Goal: Information Seeking & Learning: Learn about a topic

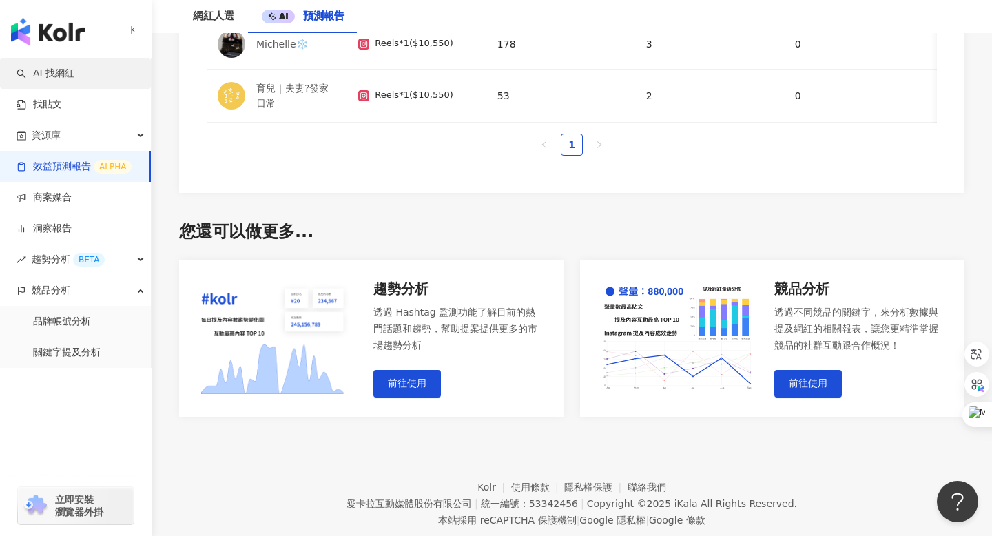
click at [62, 72] on link "AI 找網紅" at bounding box center [46, 74] width 58 height 14
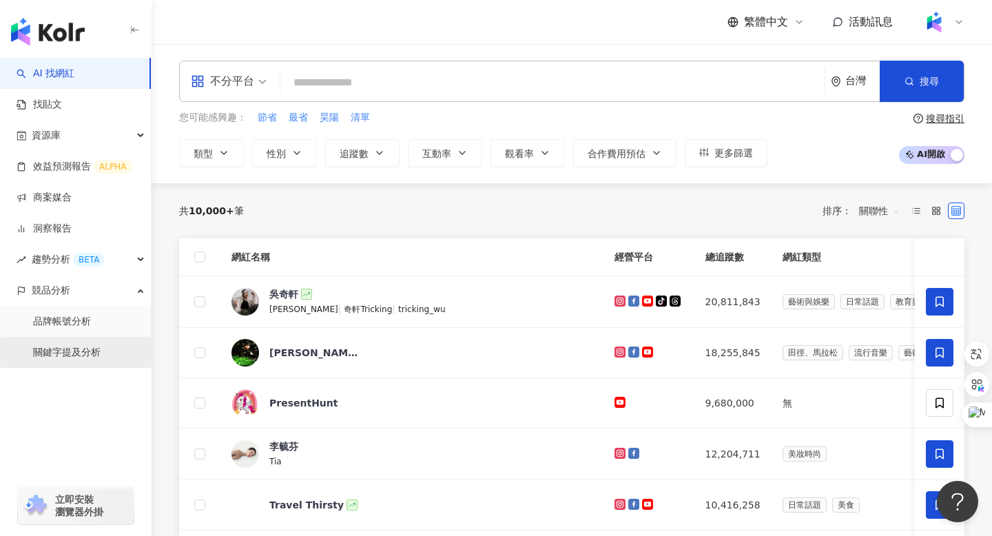
click at [70, 351] on link "關鍵字提及分析" at bounding box center [67, 353] width 68 height 14
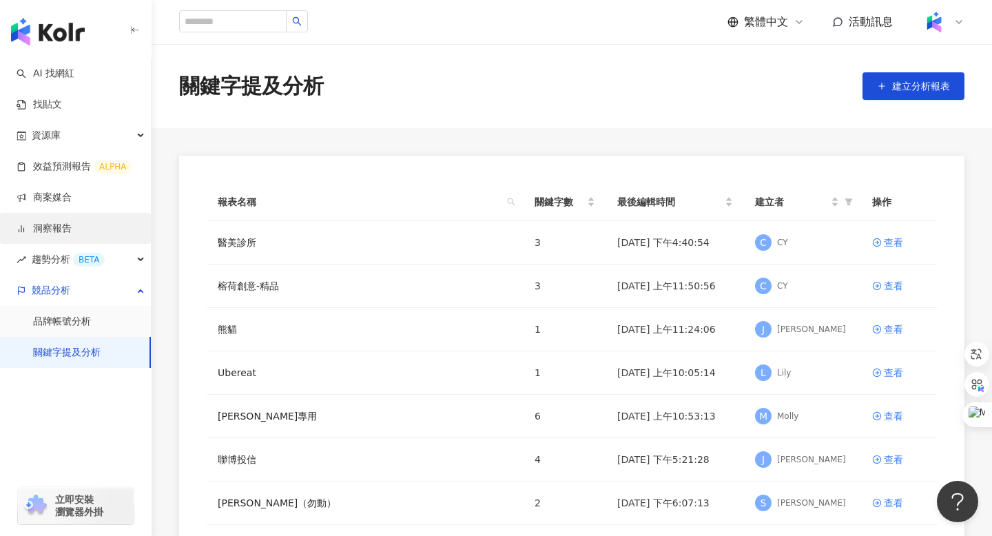
click at [56, 231] on link "洞察報告" at bounding box center [44, 229] width 55 height 14
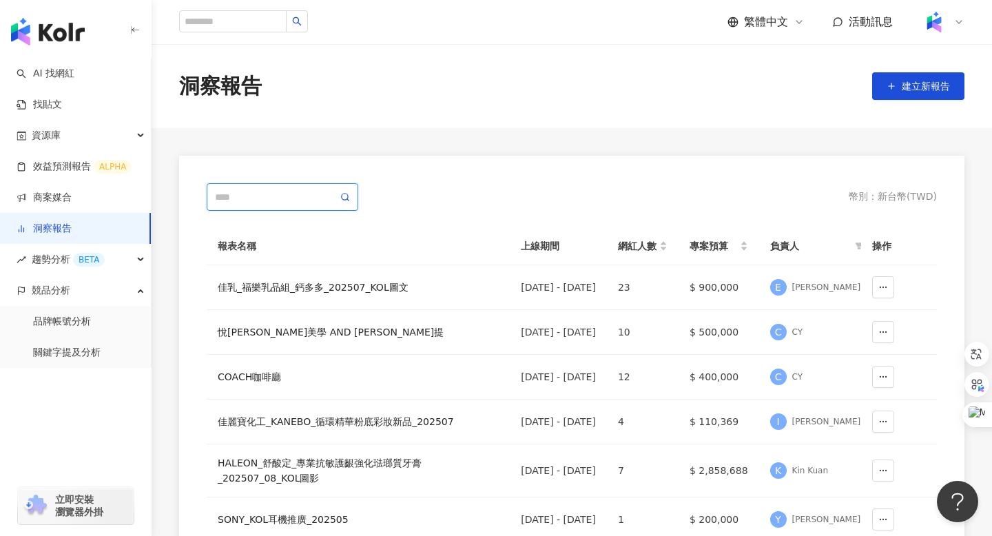
click at [264, 194] on input "text" at bounding box center [276, 196] width 123 height 15
type input "*"
type input "********"
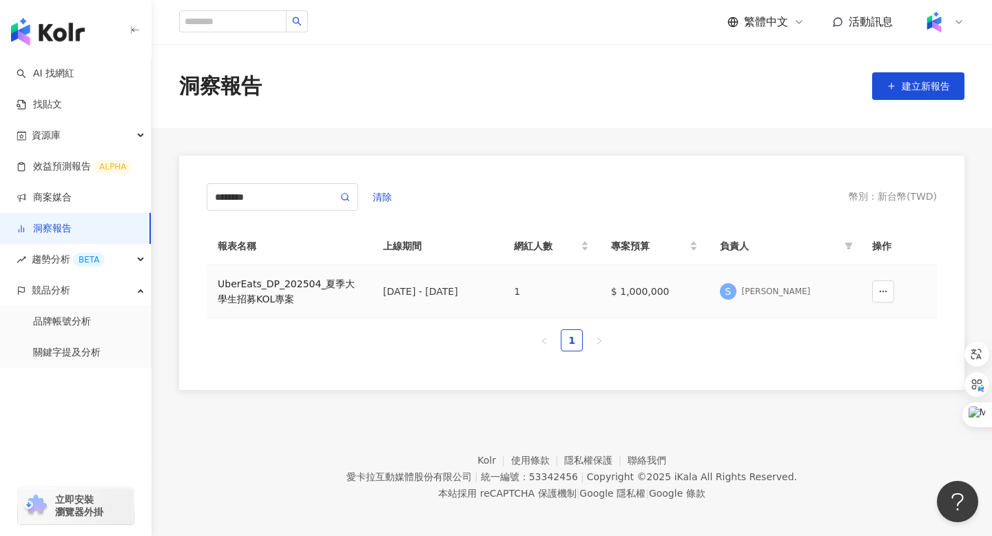
click at [330, 282] on div "UberEats_DP_202504_夏季大學生招募KOL專案" at bounding box center [289, 291] width 143 height 30
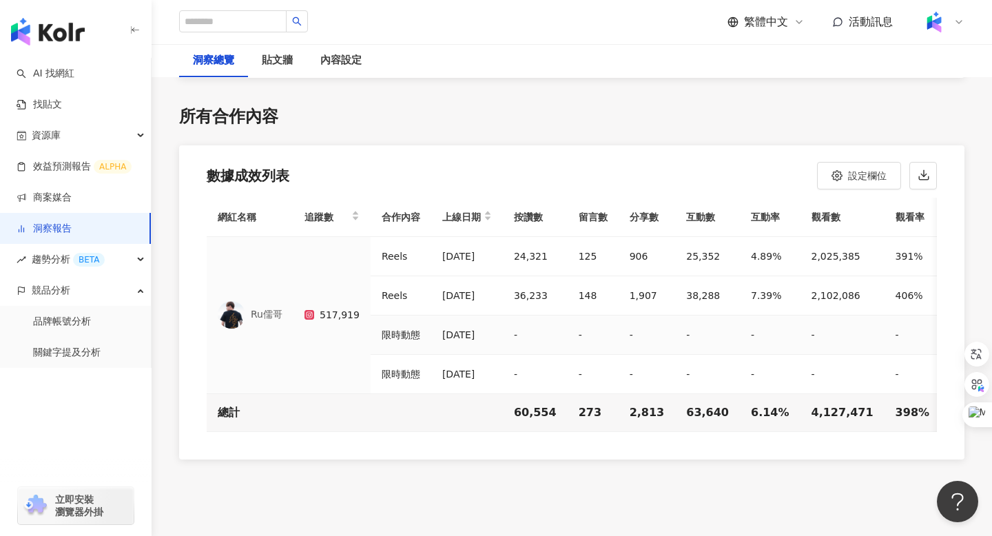
scroll to position [3828, 0]
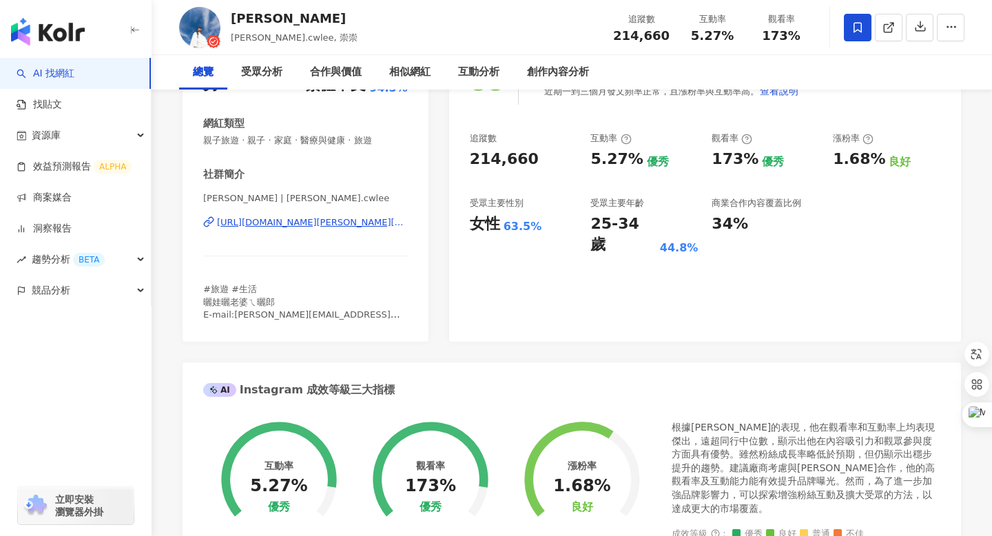
scroll to position [216, 0]
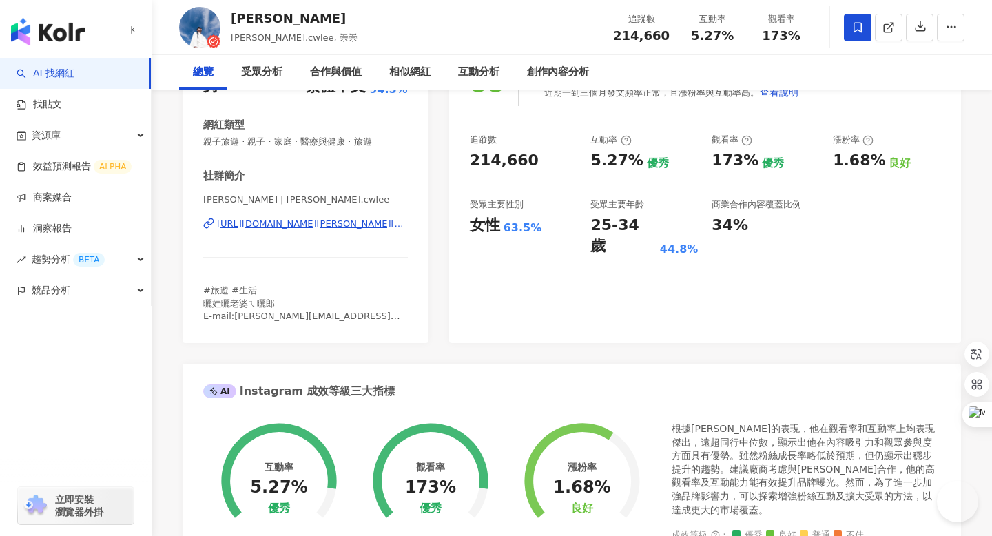
click at [284, 224] on div "https://www.instagram.com/daniel.cwlee/" at bounding box center [312, 224] width 191 height 12
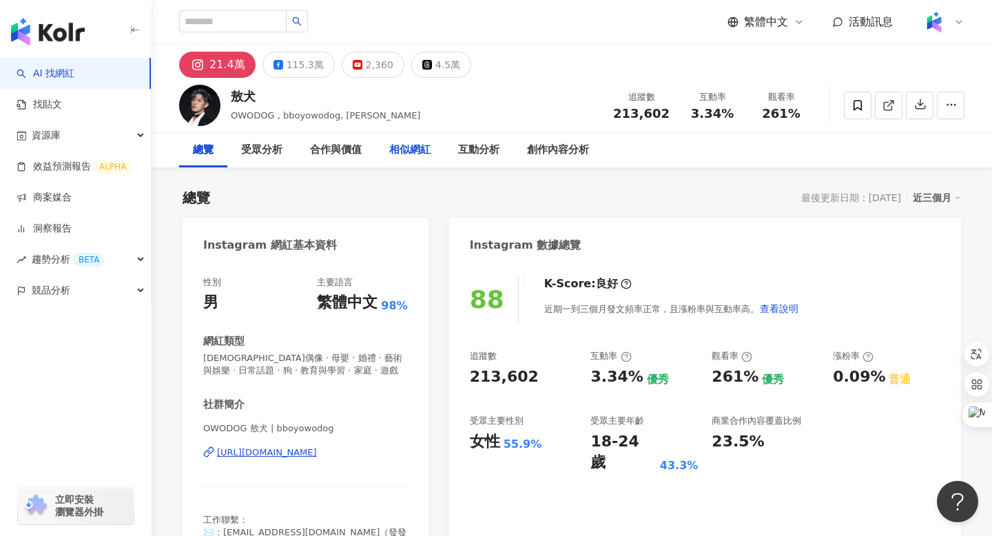
click at [412, 145] on div "相似網紅" at bounding box center [409, 150] width 41 height 17
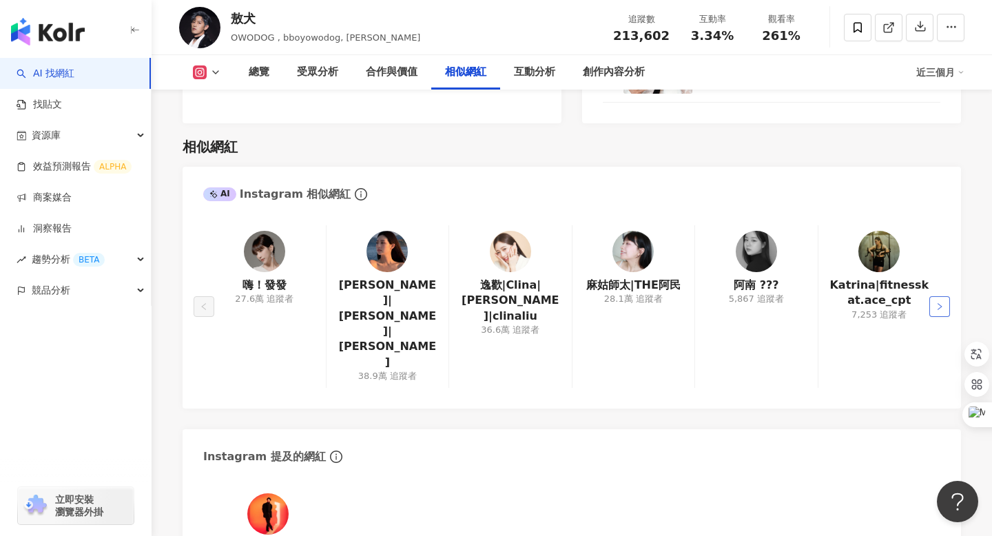
click at [939, 302] on icon "right" at bounding box center [939, 306] width 8 height 8
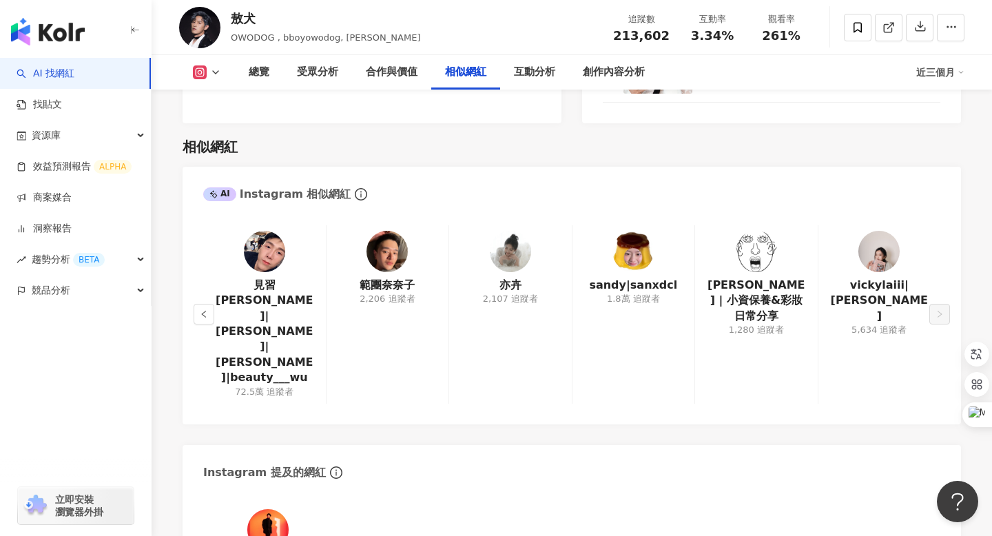
click at [673, 137] on div "相似網紅" at bounding box center [572, 146] width 778 height 19
click at [203, 304] on button "button" at bounding box center [204, 314] width 21 height 21
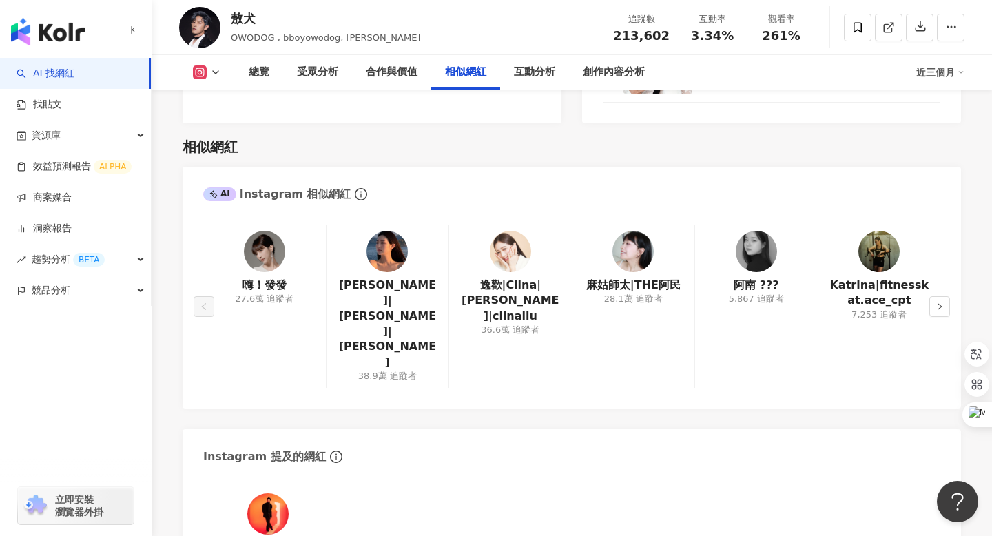
click at [255, 231] on img at bounding box center [264, 251] width 41 height 41
click at [938, 302] on icon "right" at bounding box center [939, 306] width 8 height 8
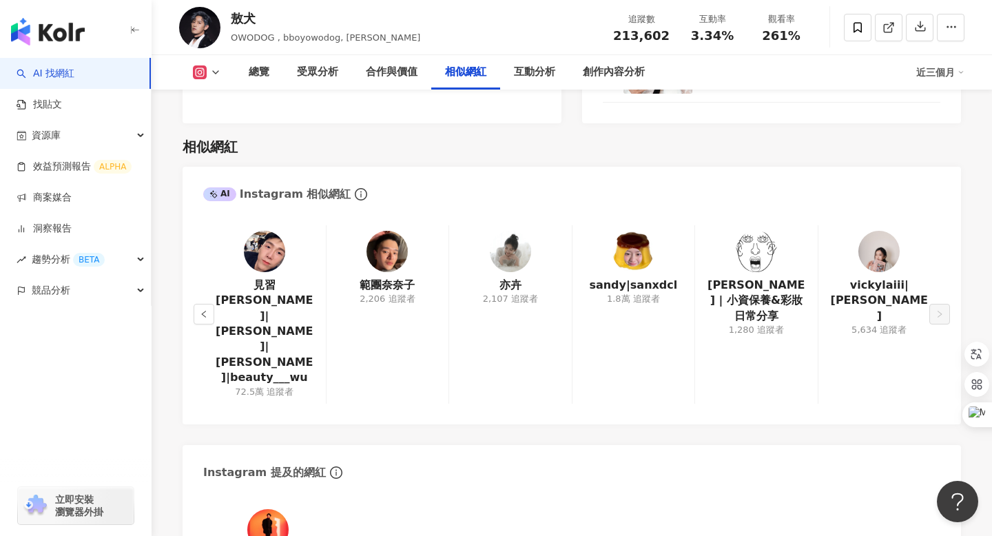
click at [758, 231] on img at bounding box center [756, 251] width 41 height 41
click at [207, 310] on icon "left" at bounding box center [204, 314] width 8 height 8
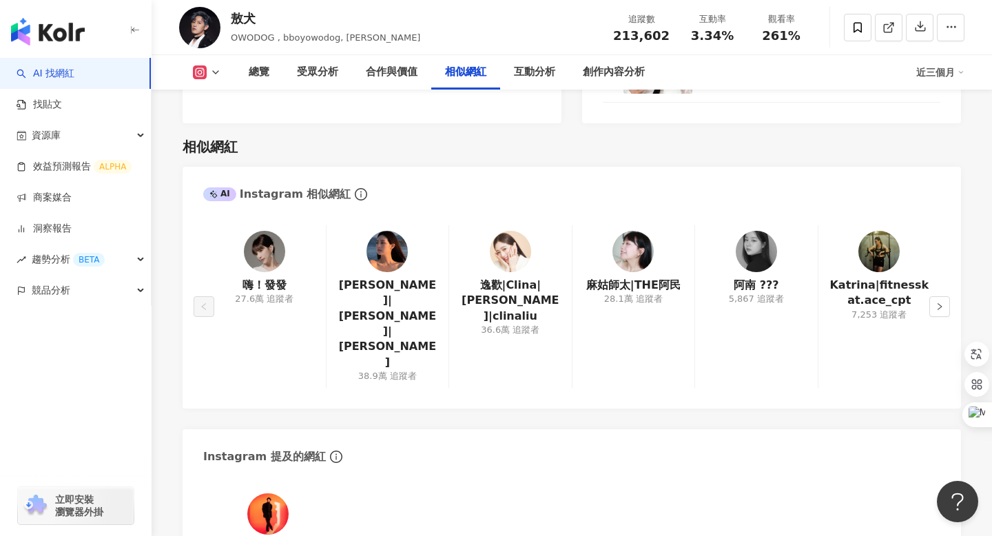
click at [378, 231] on img at bounding box center [386, 251] width 41 height 41
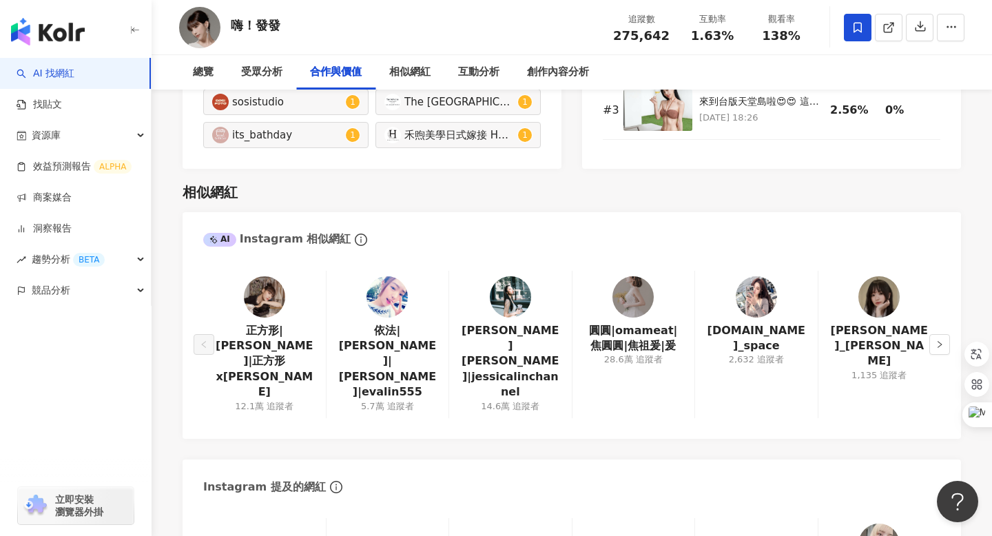
scroll to position [2207, 0]
click at [269, 276] on img at bounding box center [264, 296] width 41 height 41
click at [508, 276] on img at bounding box center [510, 296] width 41 height 41
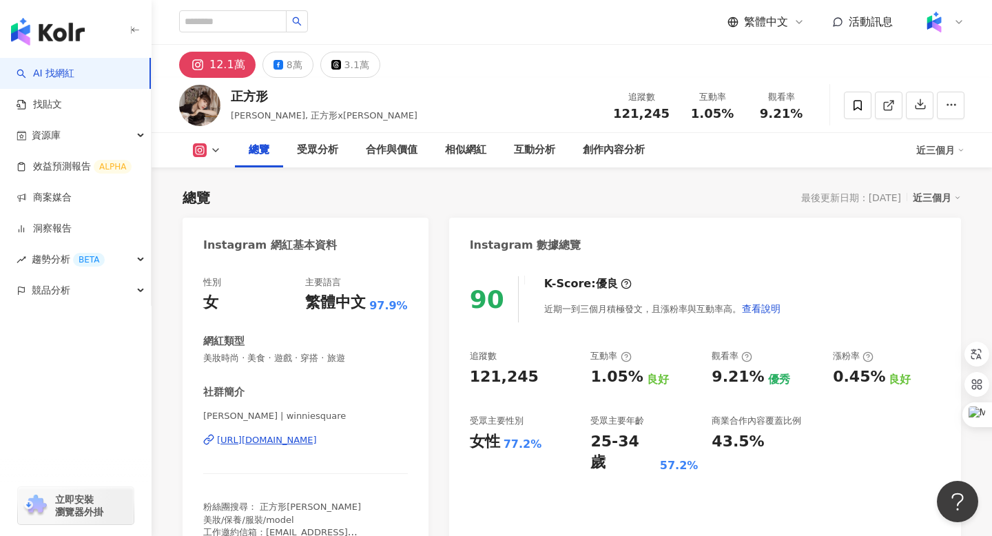
click at [271, 440] on div "[URL][DOMAIN_NAME]" at bounding box center [267, 440] width 100 height 12
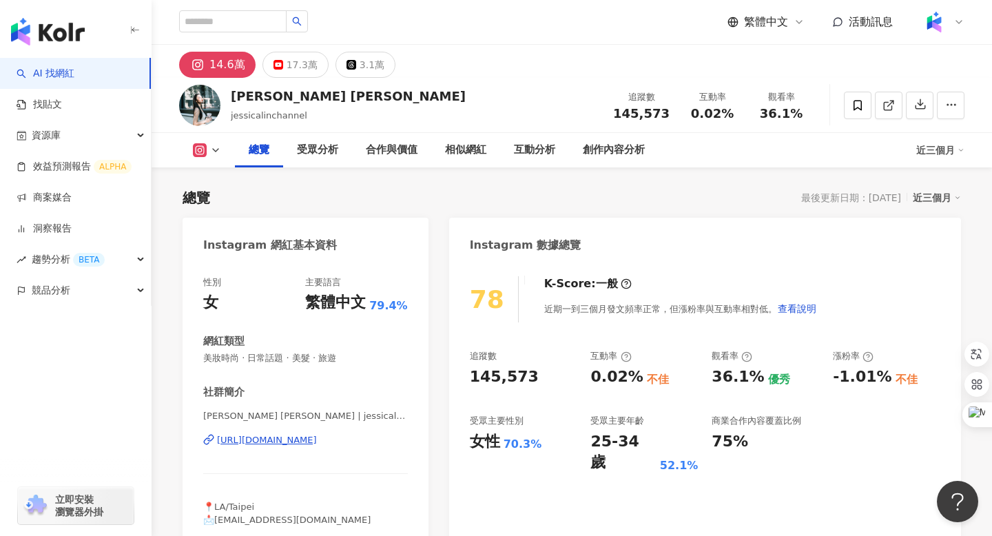
click at [317, 436] on div "https://www.instagram.com/jessicalinchannel/" at bounding box center [267, 440] width 100 height 12
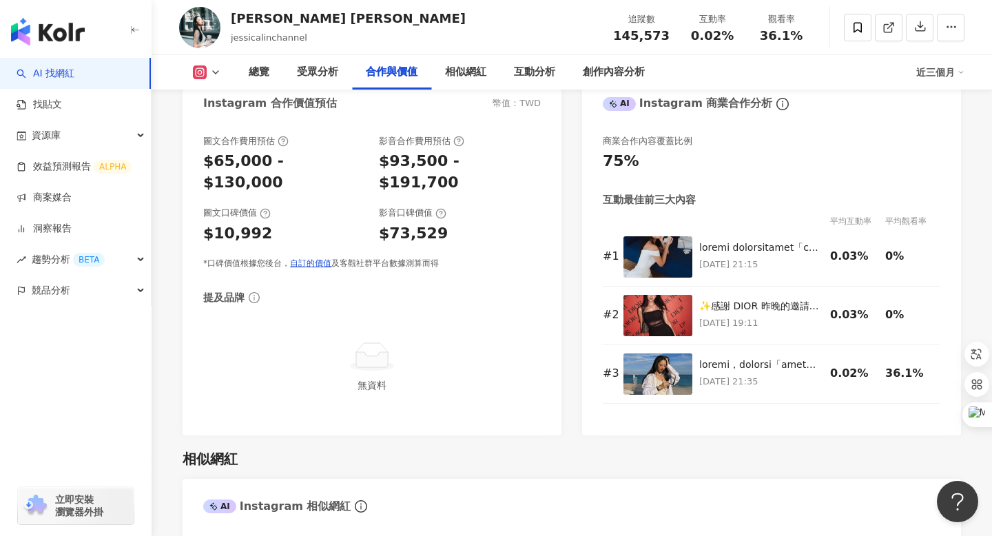
scroll to position [2035, 0]
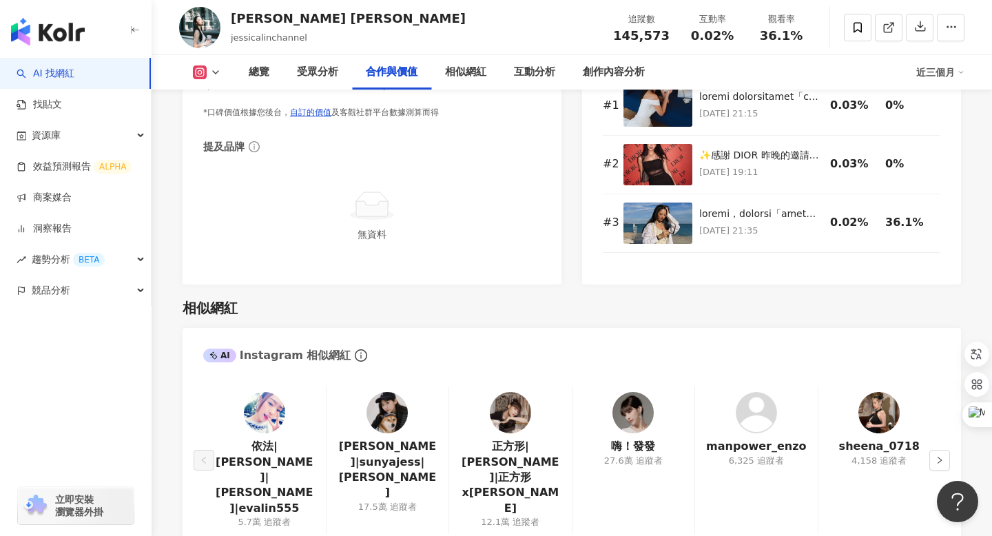
click at [384, 393] on img at bounding box center [386, 412] width 41 height 41
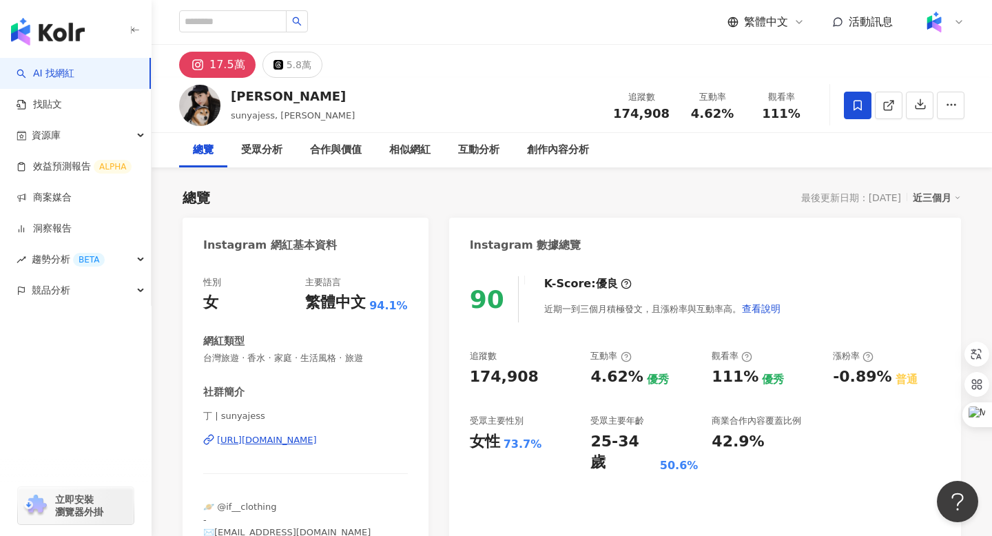
click at [277, 439] on div "[URL][DOMAIN_NAME]" at bounding box center [267, 440] width 100 height 12
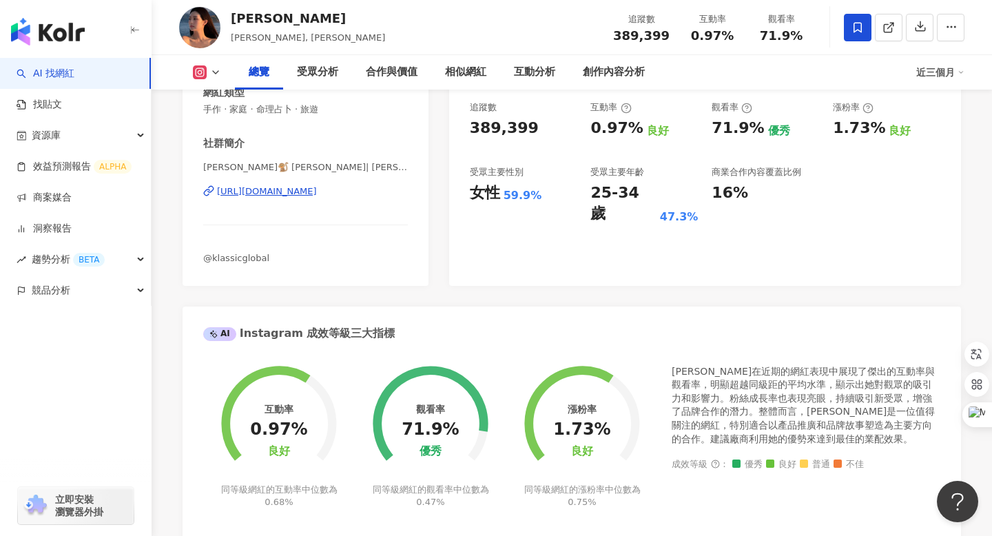
scroll to position [247, 0]
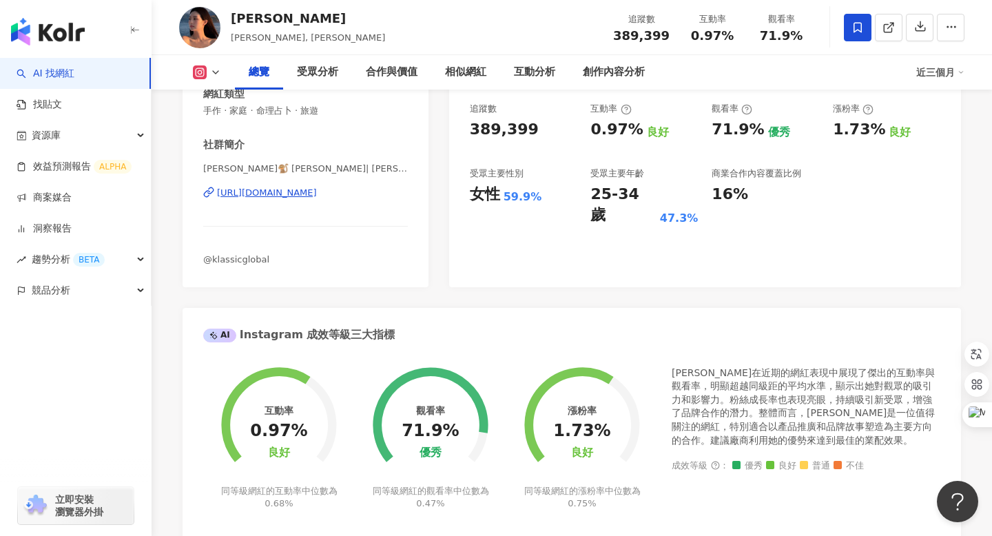
click at [317, 194] on div "[URL][DOMAIN_NAME]" at bounding box center [267, 193] width 100 height 12
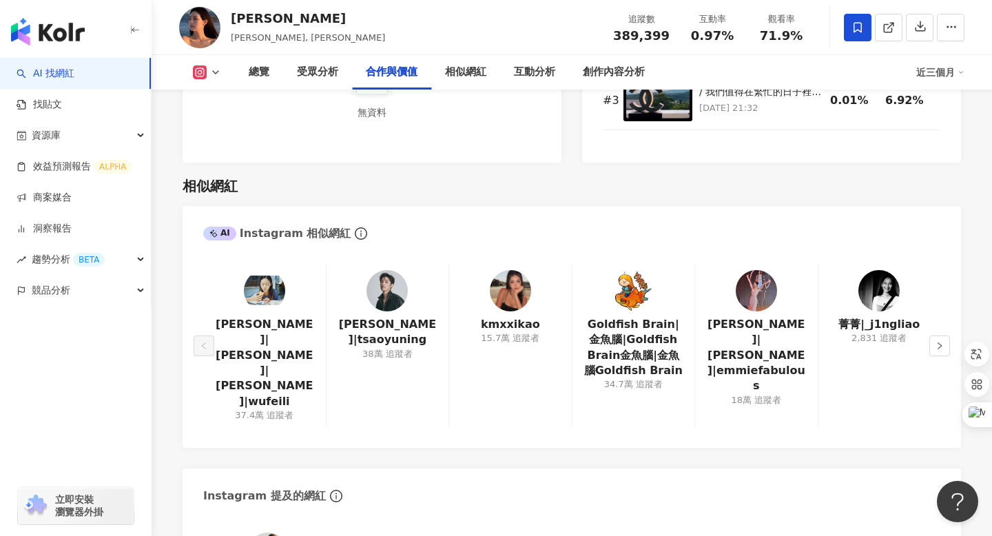
scroll to position [2189, 0]
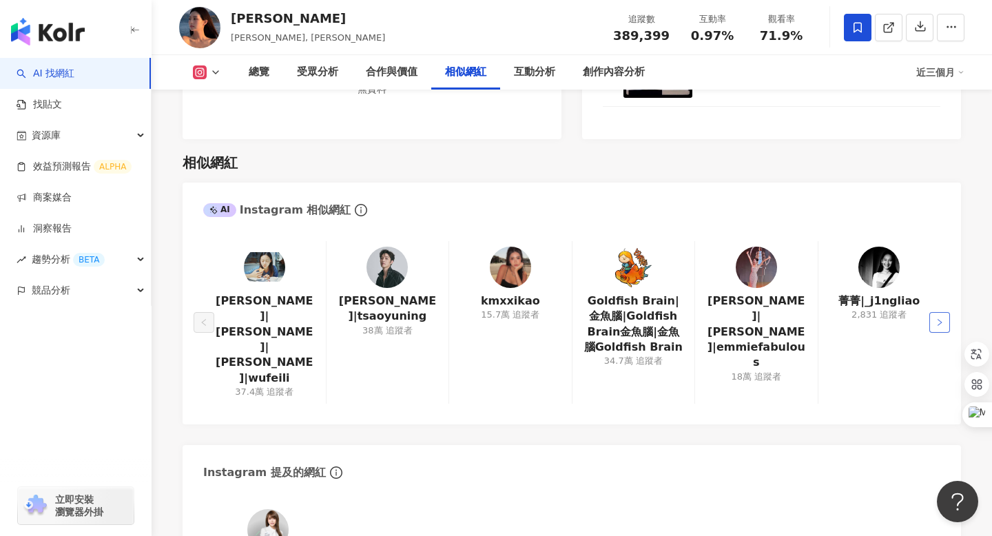
click at [937, 318] on icon "right" at bounding box center [939, 322] width 8 height 8
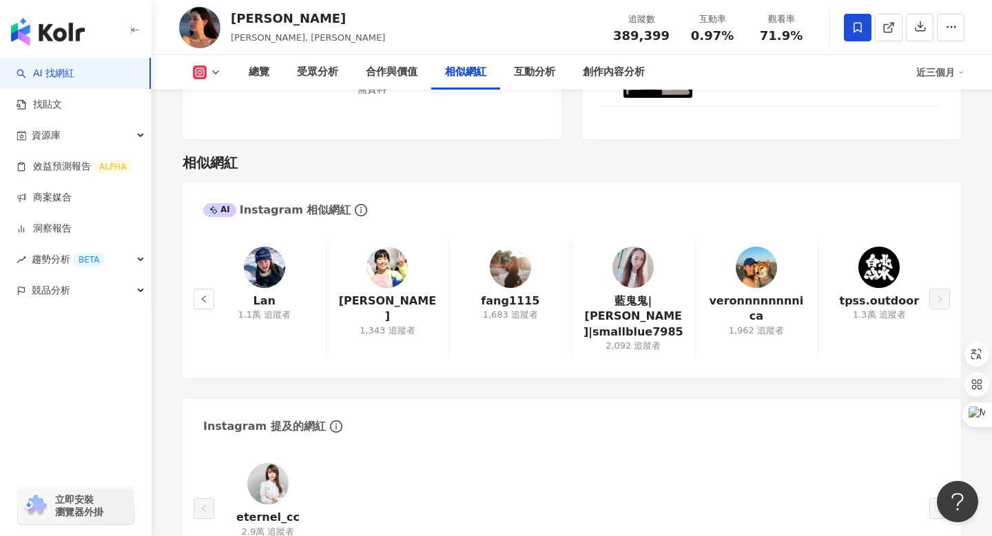
click at [937, 275] on div "tpss.outdoor 1.3萬 追蹤者" at bounding box center [879, 299] width 123 height 116
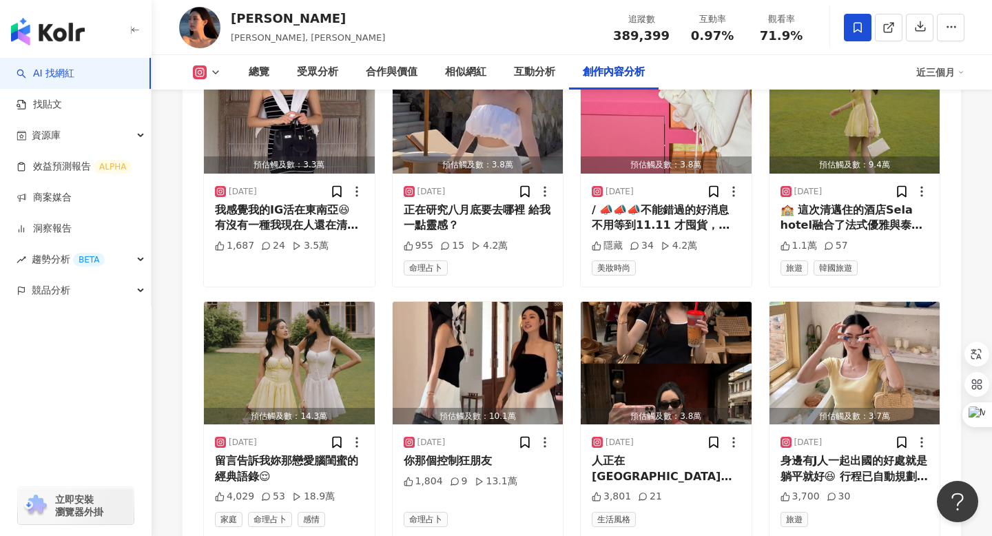
scroll to position [4600, 0]
